Goal: Find specific fact: Find specific page/section

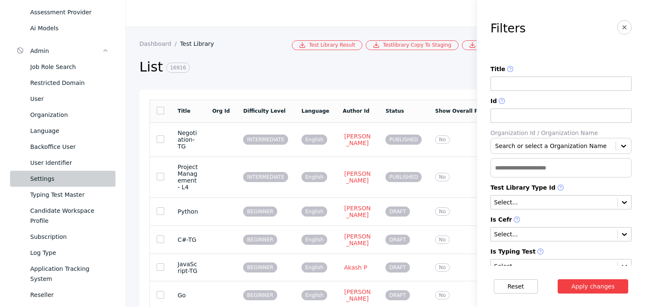
scroll to position [336, 0]
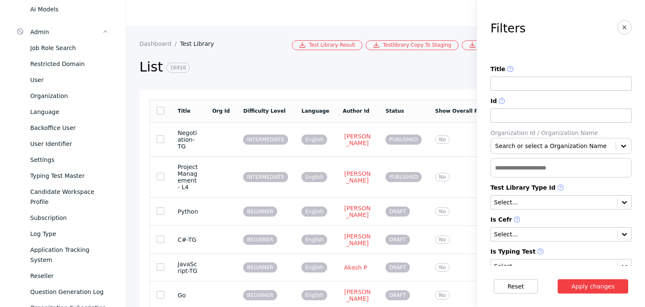
drag, startPoint x: 63, startPoint y: 145, endPoint x: 490, endPoint y: 123, distance: 426.7
click at [63, 145] on div "User Identifier" at bounding box center [69, 144] width 79 height 10
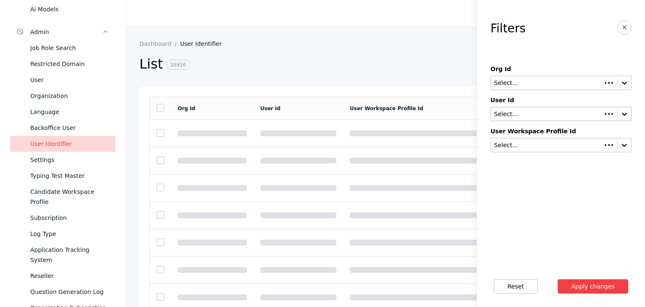
click at [519, 117] on div "Select..." at bounding box center [546, 114] width 111 height 8
paste input "**********"
type input "**********"
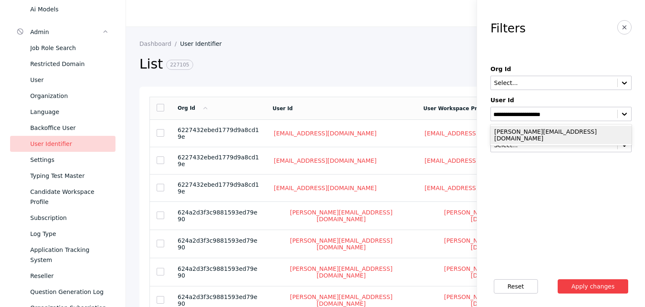
click at [516, 127] on div "[PERSON_NAME][EMAIL_ADDRESS][DOMAIN_NAME]" at bounding box center [560, 135] width 141 height 18
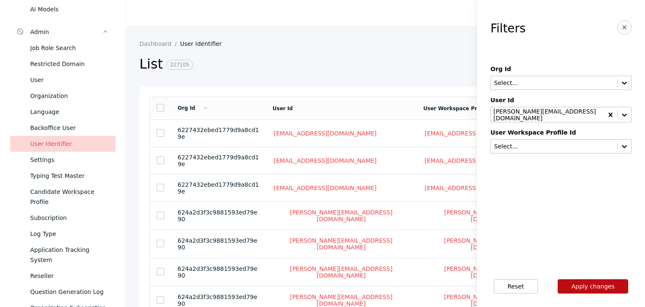
click at [587, 280] on button "Apply changes" at bounding box center [593, 286] width 71 height 14
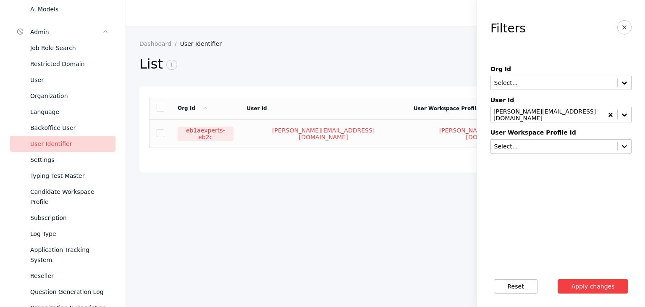
click at [217, 133] on link "eb1aexperts-eb2c" at bounding box center [206, 133] width 56 height 14
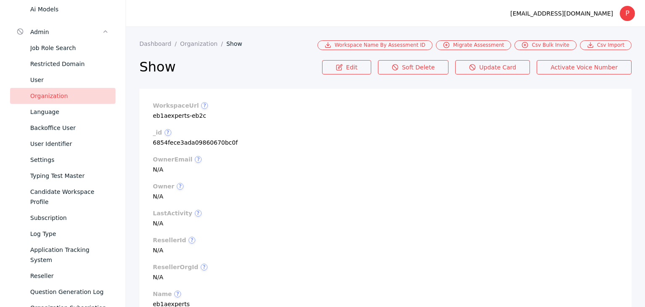
click at [190, 113] on section "workspaceUrl ? eb1aexperts-eb2c" at bounding box center [385, 110] width 465 height 17
copy section "eb1aexperts-eb2c"
